Goal: Browse casually

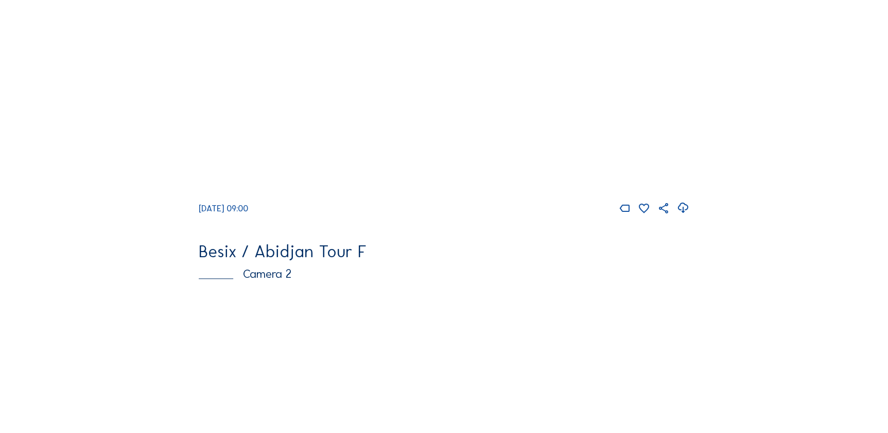
scroll to position [234, 0]
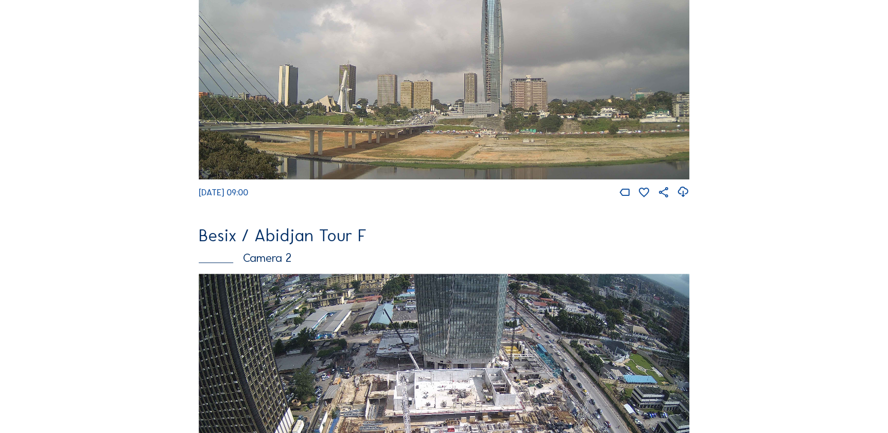
click at [271, 311] on img at bounding box center [444, 411] width 491 height 277
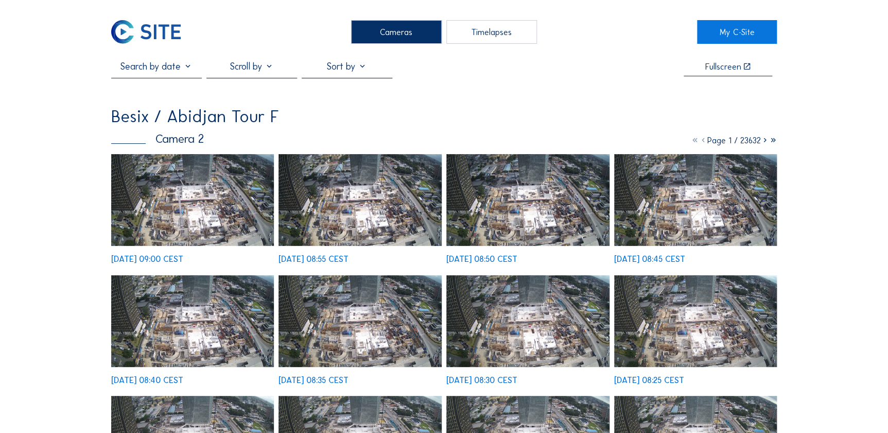
click at [189, 181] on img at bounding box center [192, 200] width 163 height 92
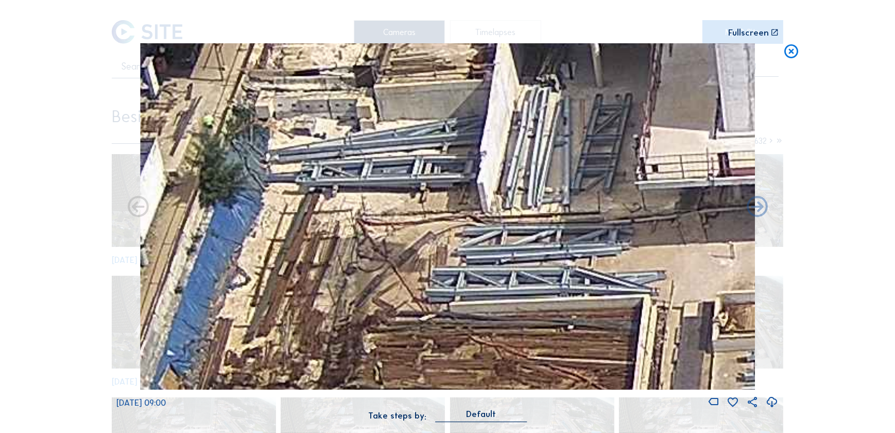
drag, startPoint x: 333, startPoint y: 230, endPoint x: 412, endPoint y: 163, distance: 103.4
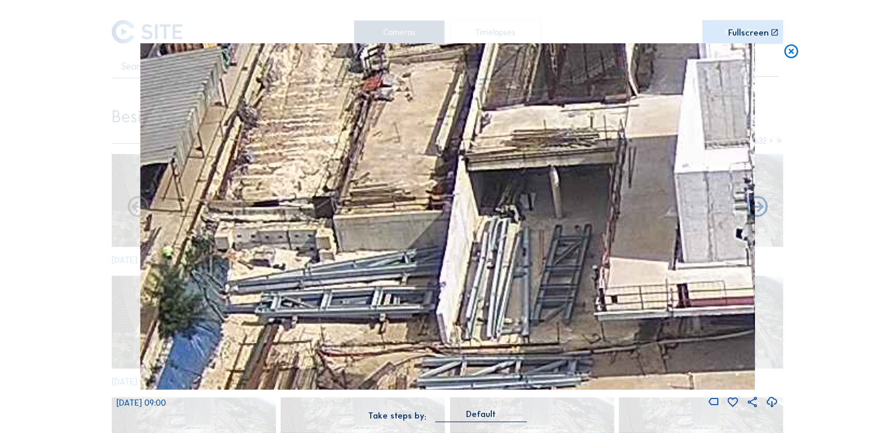
drag, startPoint x: 417, startPoint y: 135, endPoint x: 347, endPoint y: 294, distance: 173.8
click at [347, 294] on img at bounding box center [447, 216] width 615 height 346
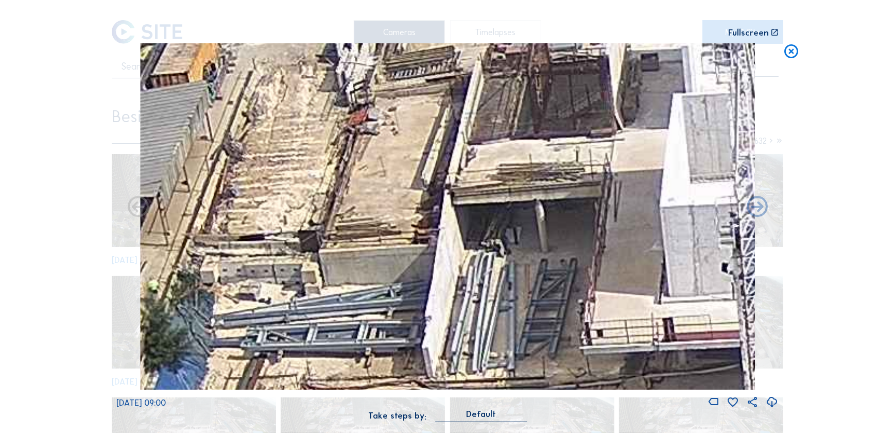
drag, startPoint x: 369, startPoint y: 225, endPoint x: 368, endPoint y: 241, distance: 16.5
click at [368, 241] on img at bounding box center [447, 216] width 615 height 346
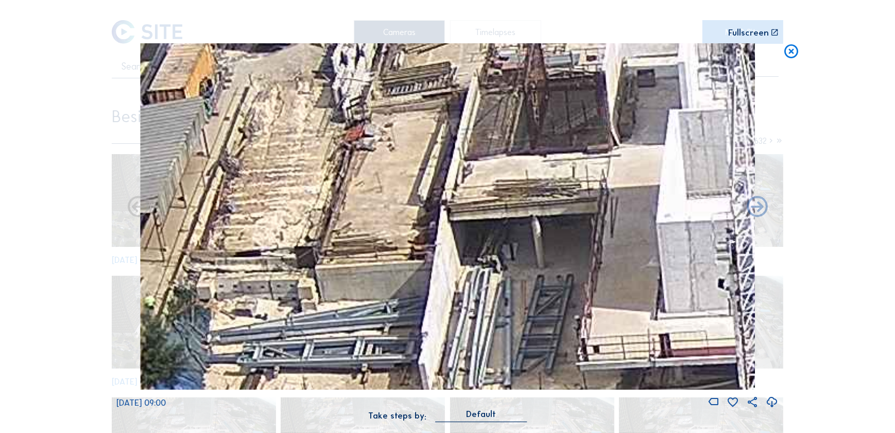
drag, startPoint x: 364, startPoint y: 252, endPoint x: 346, endPoint y: 285, distance: 37.8
click at [349, 285] on img at bounding box center [447, 216] width 615 height 346
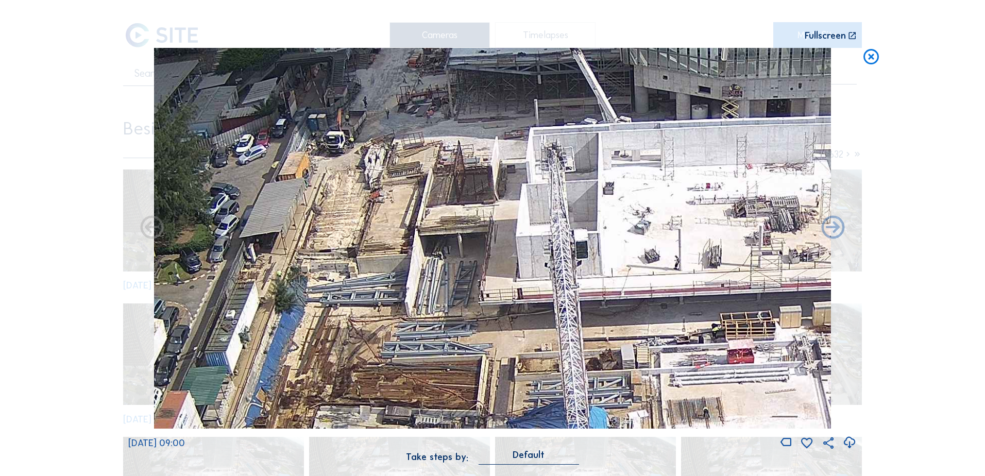
drag, startPoint x: 440, startPoint y: 126, endPoint x: 427, endPoint y: 307, distance: 181.7
click at [427, 307] on img at bounding box center [492, 238] width 677 height 381
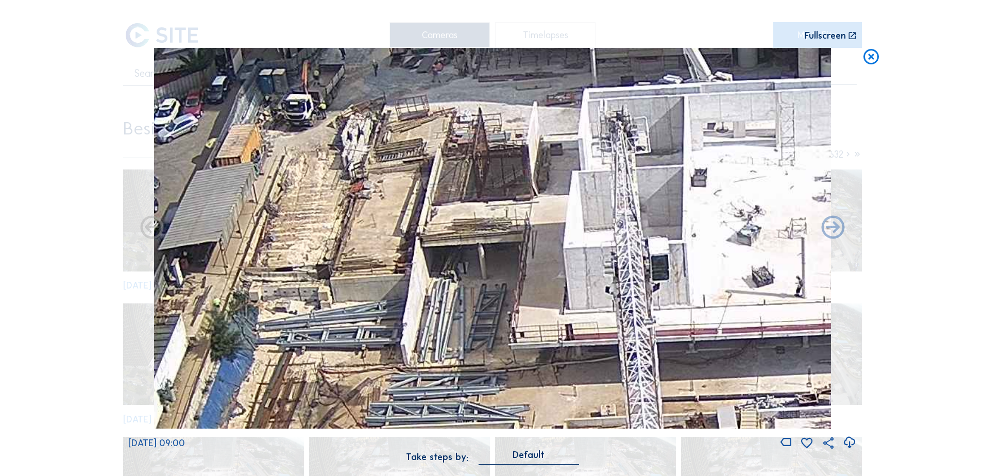
drag, startPoint x: 417, startPoint y: 273, endPoint x: 417, endPoint y: 312, distance: 38.6
click at [417, 312] on img at bounding box center [492, 238] width 677 height 381
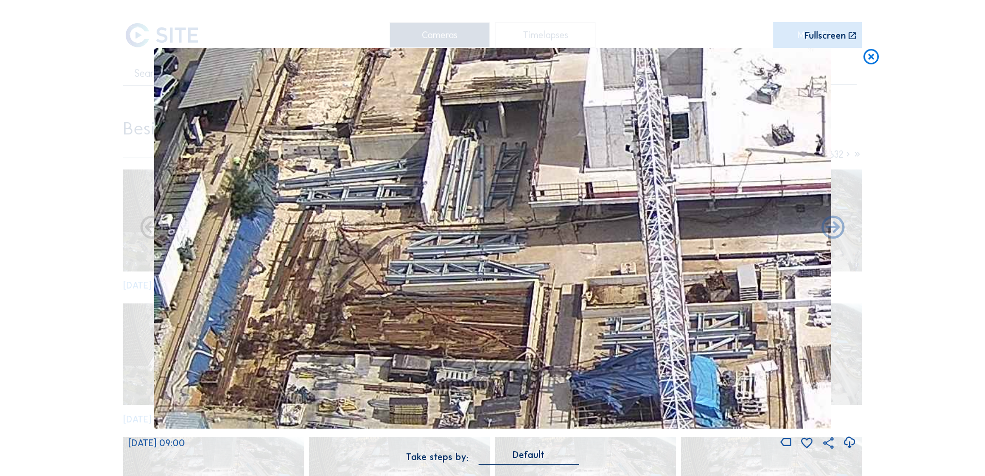
drag, startPoint x: 446, startPoint y: 371, endPoint x: 462, endPoint y: 246, distance: 126.6
click at [462, 246] on img at bounding box center [492, 238] width 677 height 381
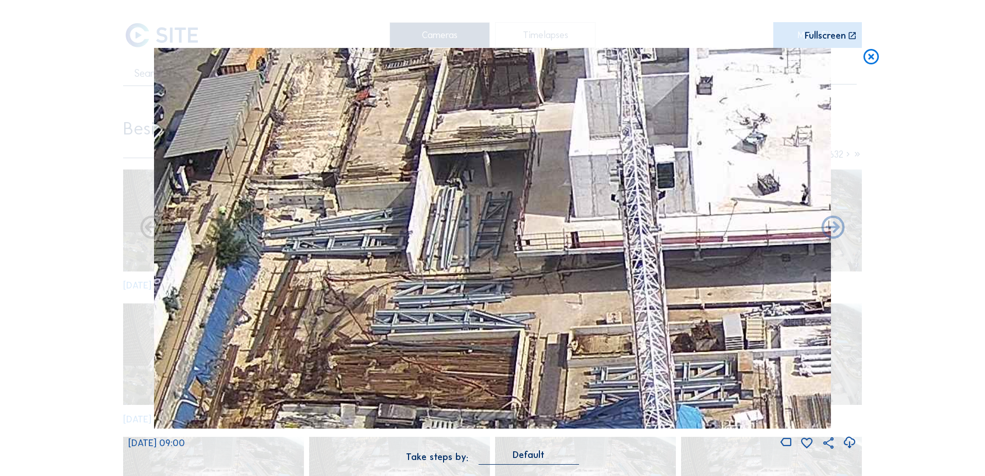
drag, startPoint x: 471, startPoint y: 152, endPoint x: 462, endPoint y: 171, distance: 20.7
click at [462, 171] on img at bounding box center [492, 238] width 677 height 381
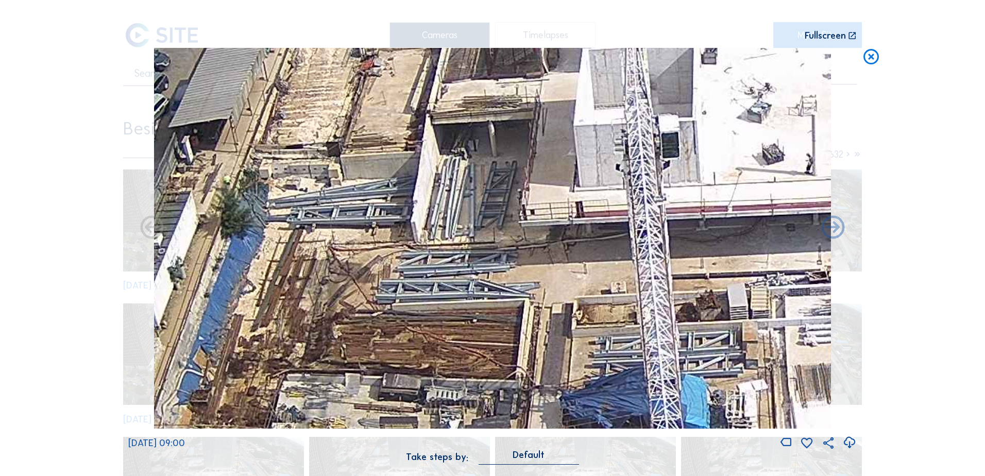
drag, startPoint x: 590, startPoint y: 126, endPoint x: 376, endPoint y: 382, distance: 333.8
click at [376, 382] on img at bounding box center [492, 238] width 677 height 381
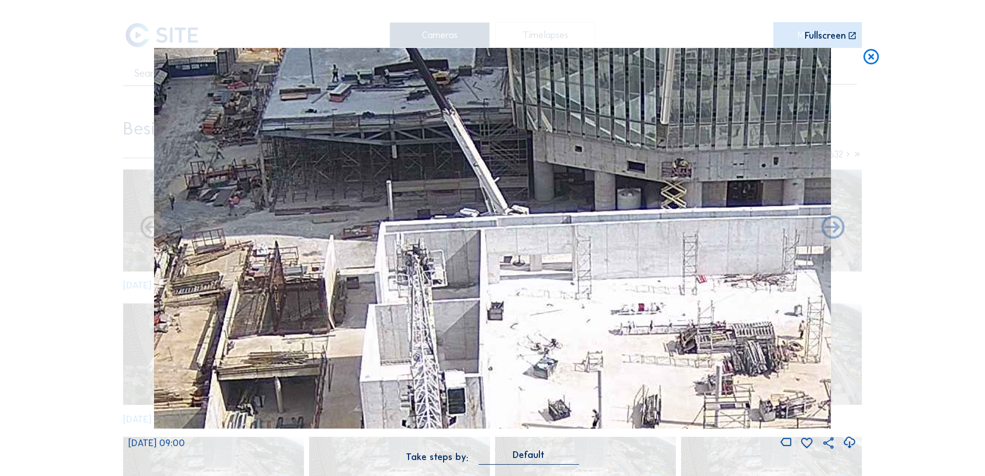
drag, startPoint x: 502, startPoint y: 260, endPoint x: 475, endPoint y: 425, distance: 168.0
click at [475, 425] on img at bounding box center [492, 238] width 677 height 381
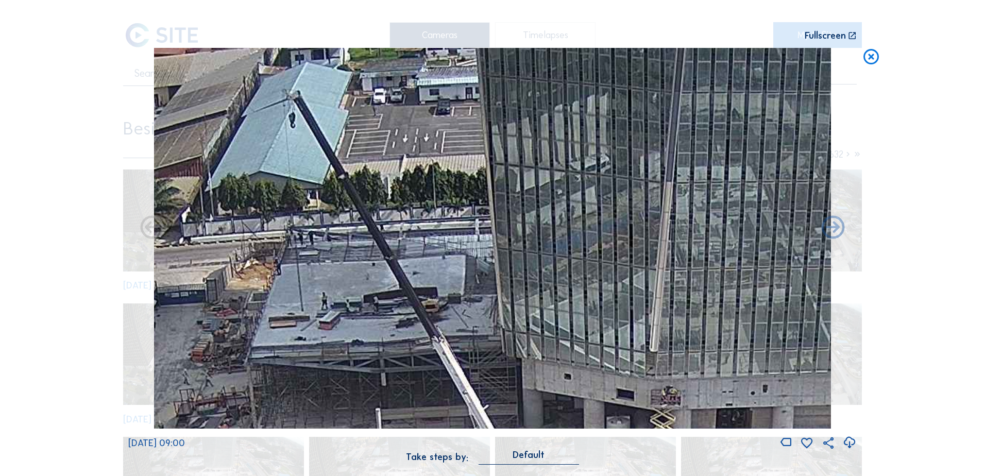
drag, startPoint x: 378, startPoint y: 357, endPoint x: 390, endPoint y: 381, distance: 27.2
click at [390, 381] on img at bounding box center [492, 238] width 677 height 381
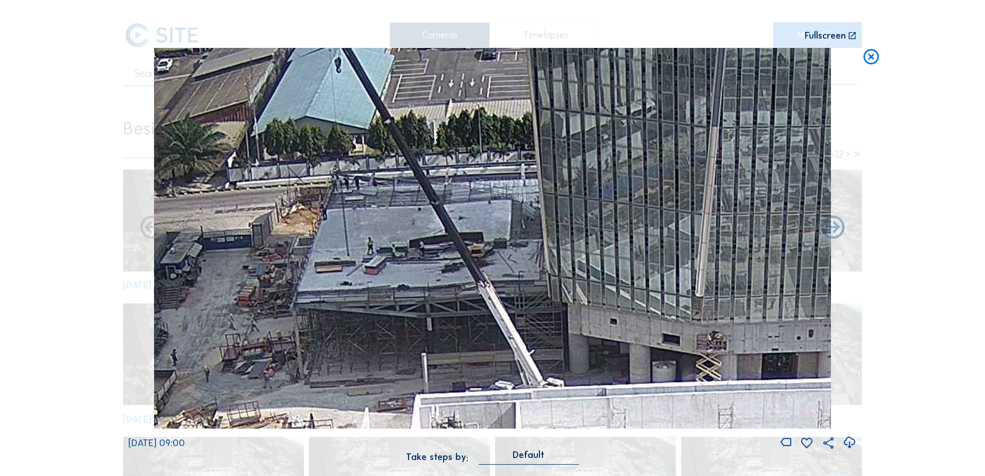
drag, startPoint x: 310, startPoint y: 382, endPoint x: 366, endPoint y: 301, distance: 98.8
click at [366, 302] on img at bounding box center [492, 238] width 677 height 381
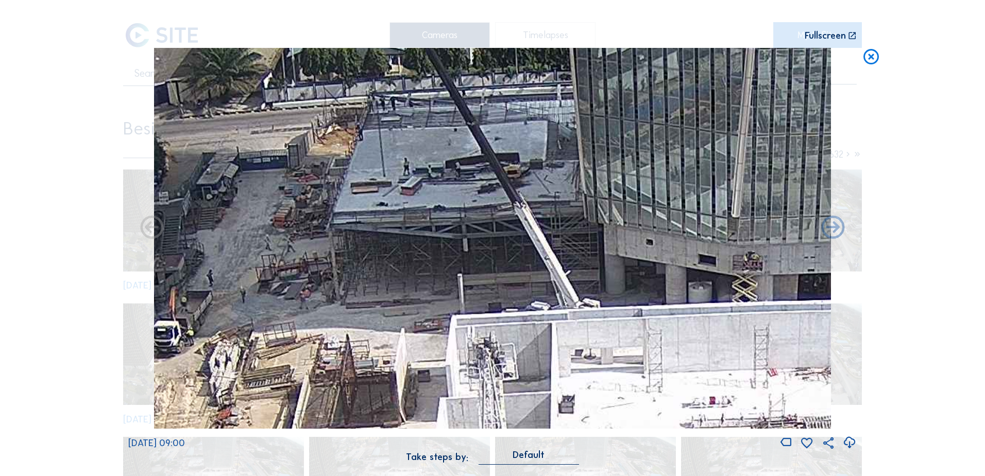
drag, startPoint x: 349, startPoint y: 329, endPoint x: 375, endPoint y: 258, distance: 75.0
click at [378, 249] on img at bounding box center [492, 238] width 677 height 381
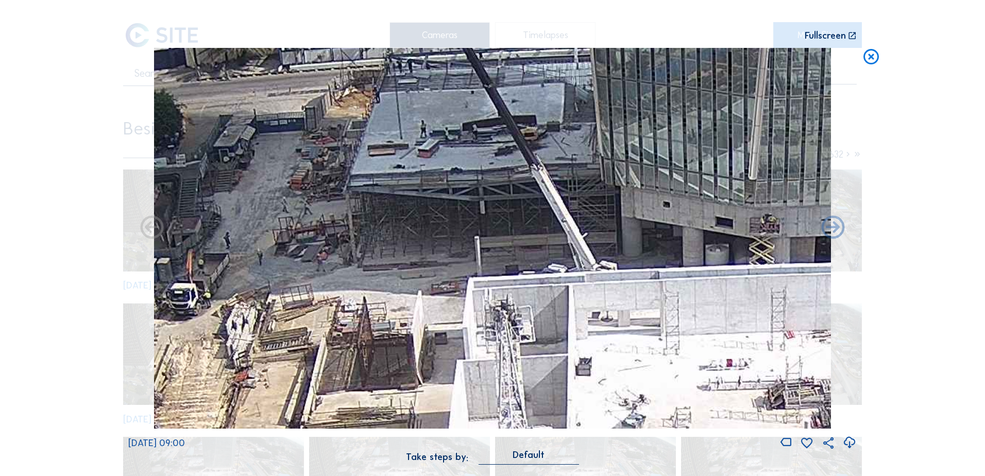
drag, startPoint x: 354, startPoint y: 336, endPoint x: 360, endPoint y: 327, distance: 10.7
click at [360, 327] on img at bounding box center [492, 238] width 677 height 381
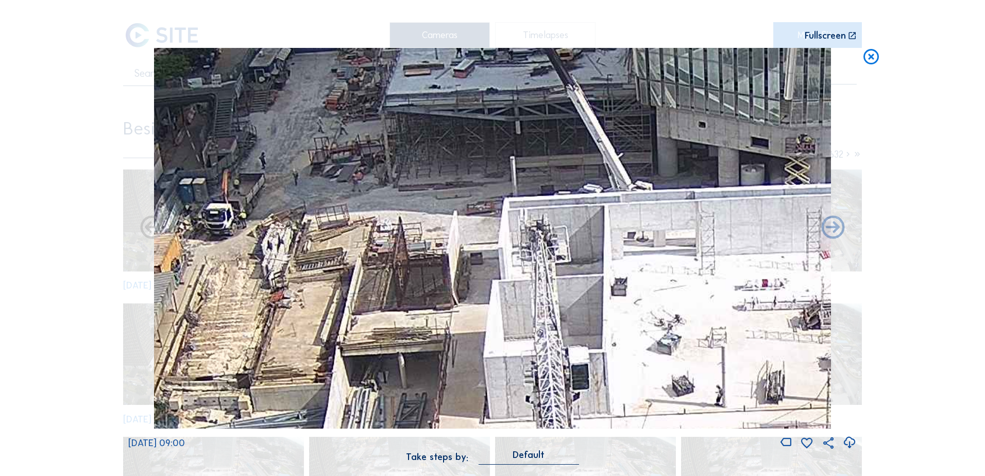
drag, startPoint x: 403, startPoint y: 327, endPoint x: 440, endPoint y: 244, distance: 91.1
click at [443, 239] on img at bounding box center [492, 238] width 677 height 381
drag, startPoint x: 428, startPoint y: 282, endPoint x: 348, endPoint y: 351, distance: 105.5
click at [348, 351] on img at bounding box center [492, 238] width 677 height 381
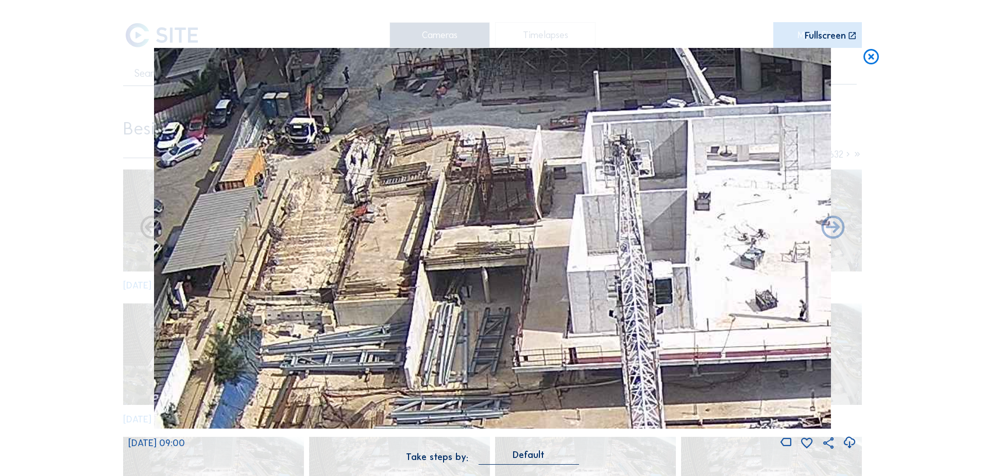
drag, startPoint x: 371, startPoint y: 330, endPoint x: 529, endPoint y: 184, distance: 215.4
click at [529, 184] on img at bounding box center [492, 238] width 677 height 381
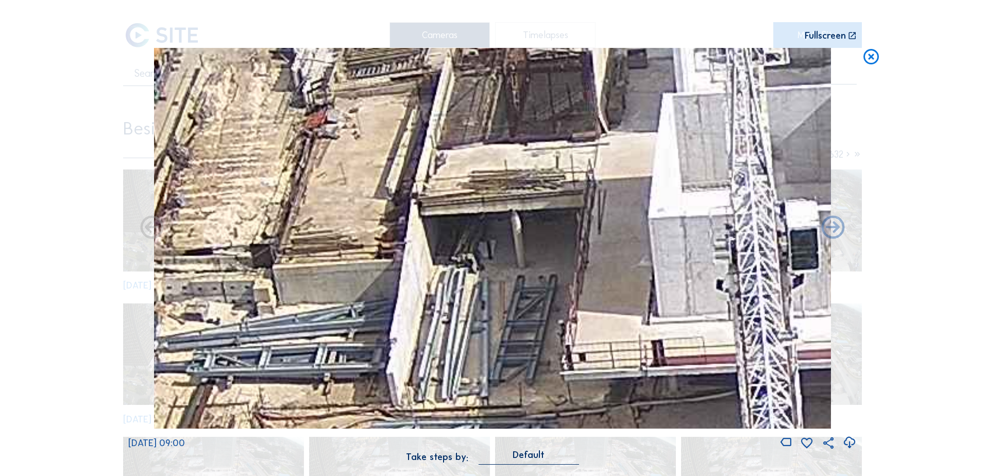
drag, startPoint x: 396, startPoint y: 306, endPoint x: 356, endPoint y: 200, distance: 112.9
click at [366, 193] on img at bounding box center [492, 238] width 677 height 381
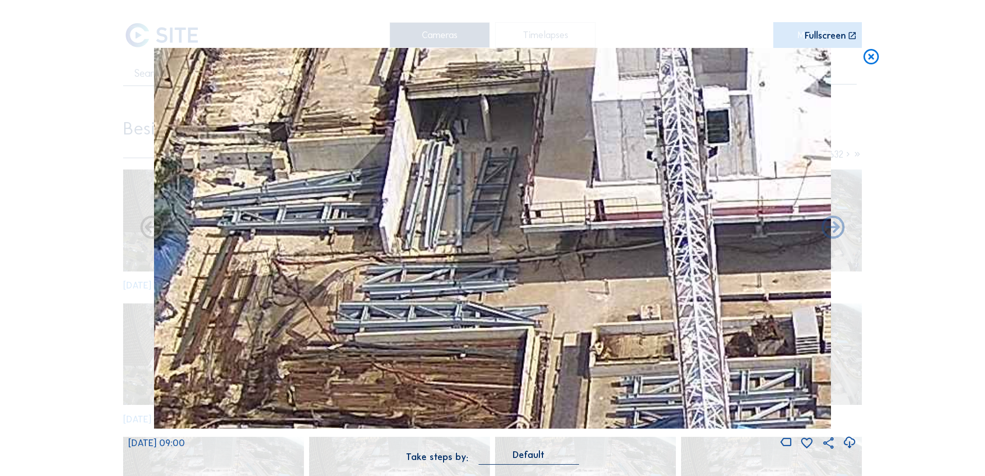
drag, startPoint x: 414, startPoint y: 269, endPoint x: 420, endPoint y: 243, distance: 27.0
click at [420, 243] on img at bounding box center [492, 238] width 677 height 381
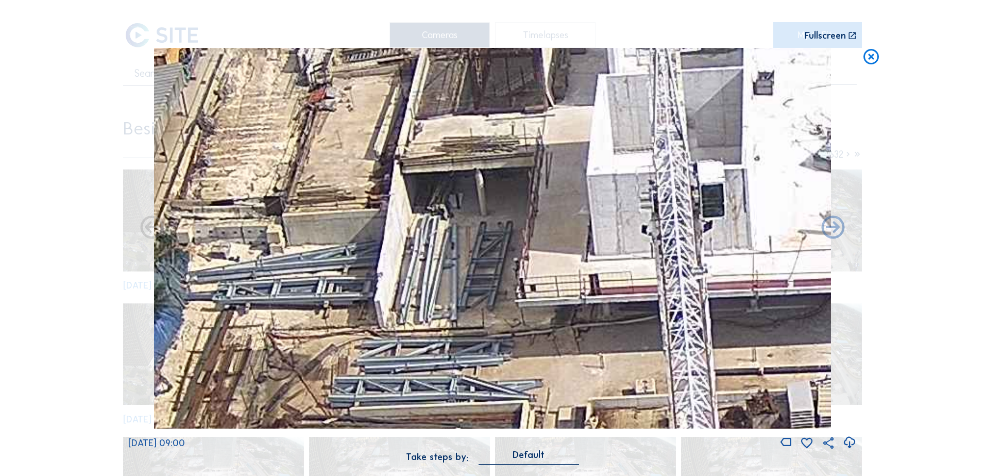
drag, startPoint x: 442, startPoint y: 254, endPoint x: 419, endPoint y: 343, distance: 92.5
click at [428, 343] on img at bounding box center [492, 238] width 677 height 381
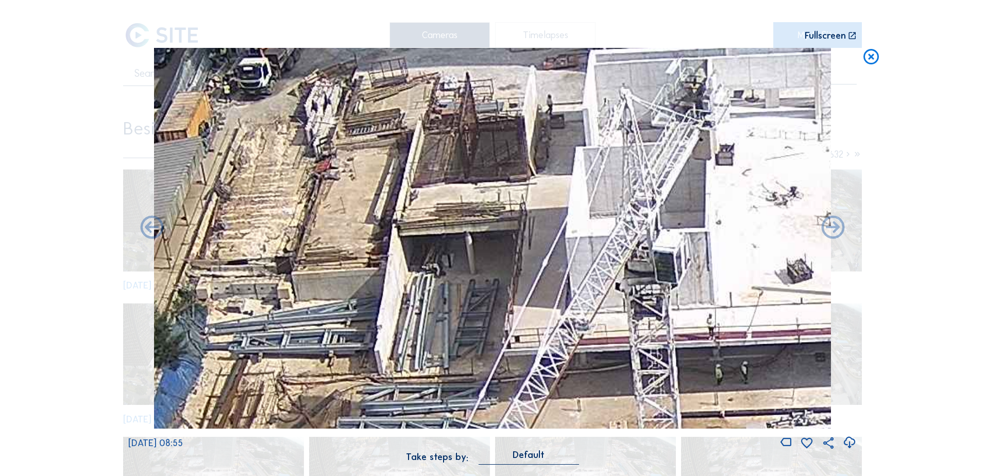
drag, startPoint x: 419, startPoint y: 308, endPoint x: 421, endPoint y: 352, distance: 43.3
click at [421, 351] on img at bounding box center [492, 238] width 677 height 381
